Goal: Transaction & Acquisition: Purchase product/service

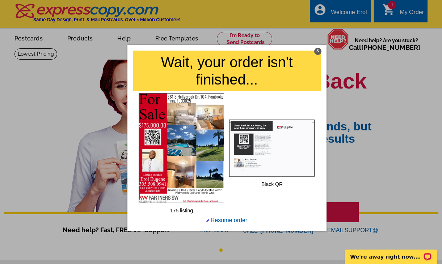
click at [398, 16] on div at bounding box center [221, 132] width 442 height 264
click at [218, 220] on link "Resume order" at bounding box center [226, 220] width 41 height 6
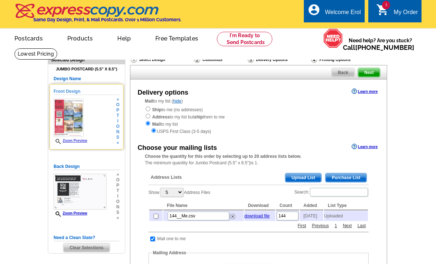
click at [82, 126] on img at bounding box center [69, 118] width 30 height 38
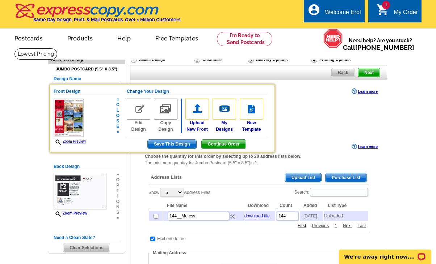
click at [78, 143] on link "Zoom Preview" at bounding box center [70, 142] width 32 height 4
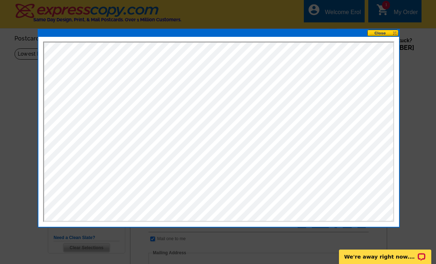
click at [389, 34] on button at bounding box center [383, 33] width 32 height 7
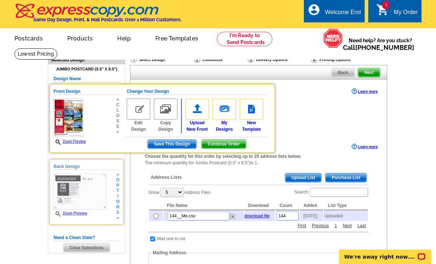
click at [82, 191] on img at bounding box center [80, 192] width 53 height 36
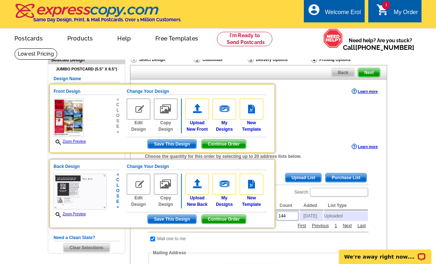
click at [78, 213] on link "Zoom Preview" at bounding box center [70, 214] width 32 height 4
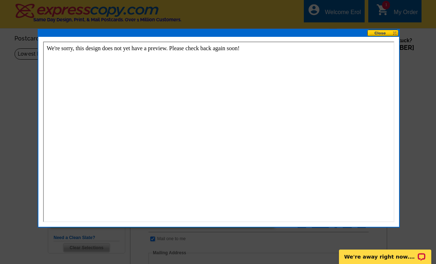
click at [382, 35] on button at bounding box center [383, 33] width 32 height 7
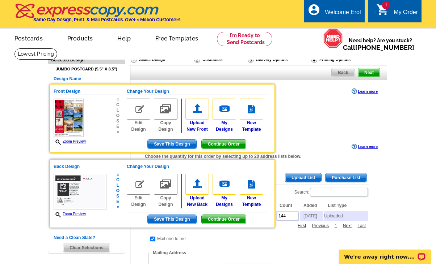
click at [87, 191] on img at bounding box center [80, 192] width 53 height 36
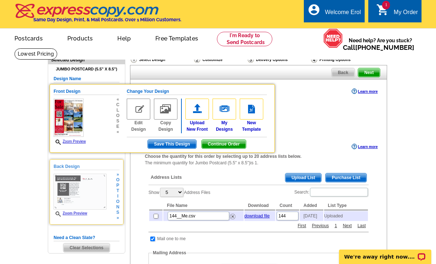
click at [75, 214] on link "Zoom Preview" at bounding box center [71, 214] width 34 height 4
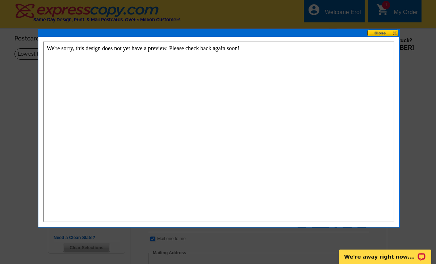
click at [374, 34] on button at bounding box center [383, 33] width 32 height 7
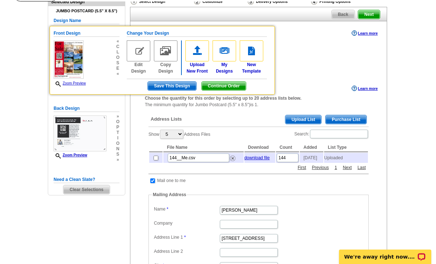
scroll to position [59, 0]
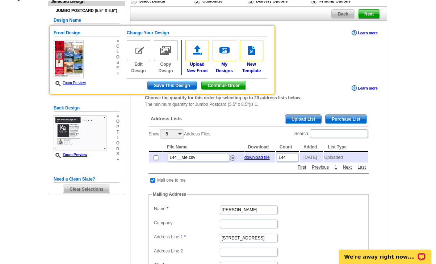
click at [393, 129] on main "Need Help? call [PHONE_NUMBER], chat with support, or have our designers make s…" at bounding box center [218, 204] width 436 height 429
click at [310, 70] on div "USPS First Class (3-5 days)" at bounding box center [258, 72] width 227 height 7
click at [179, 89] on span "Save This Design" at bounding box center [172, 85] width 48 height 9
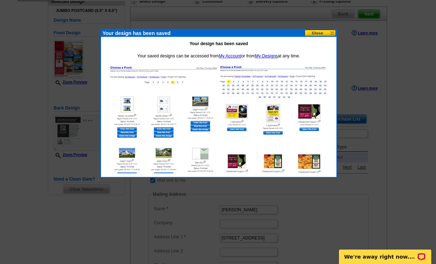
click at [329, 35] on button at bounding box center [320, 33] width 32 height 7
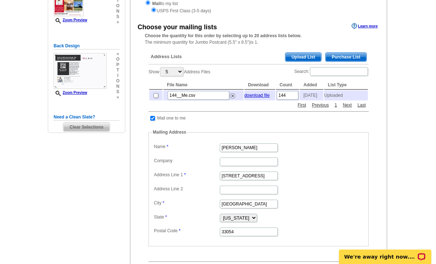
scroll to position [0, 0]
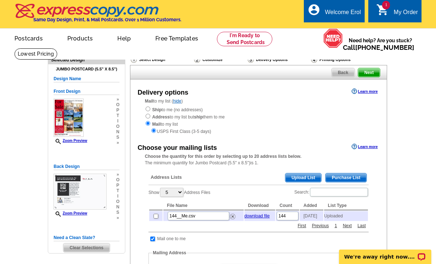
click at [396, 17] on div "My Order" at bounding box center [405, 14] width 24 height 10
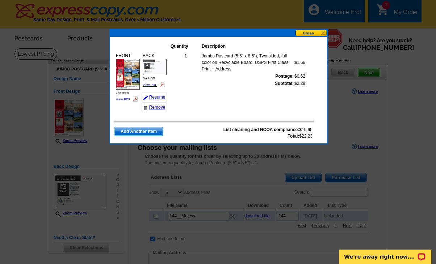
click at [161, 67] on img at bounding box center [155, 67] width 24 height 16
click at [307, 34] on button at bounding box center [311, 33] width 32 height 7
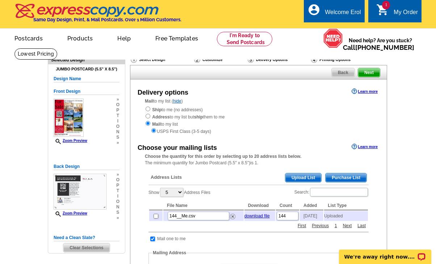
click at [369, 74] on span "Next" at bounding box center [369, 72] width 22 height 9
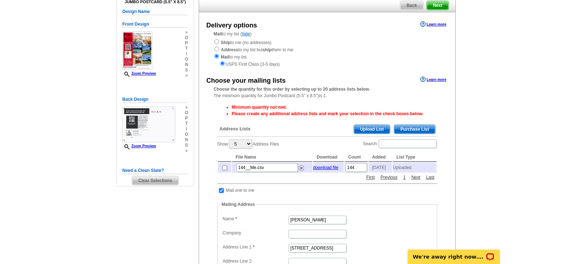
scroll to position [68, 0]
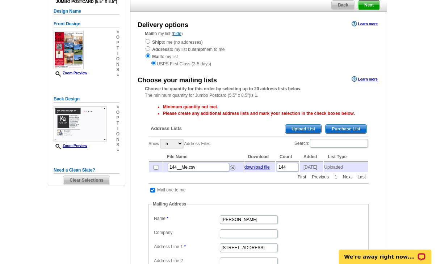
click at [158, 168] on td at bounding box center [155, 167] width 13 height 10
click at [156, 169] on input "checkbox" at bounding box center [155, 167] width 5 height 5
checkbox input "true"
click at [156, 170] on input "checkbox" at bounding box center [155, 167] width 5 height 5
checkbox input "false"
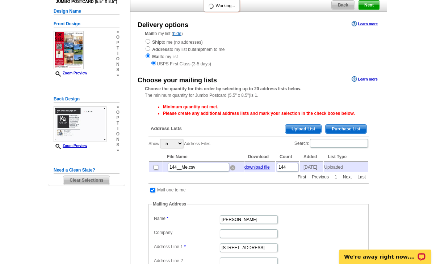
click at [233, 170] on img at bounding box center [232, 167] width 5 height 5
